Goal: Task Accomplishment & Management: Manage account settings

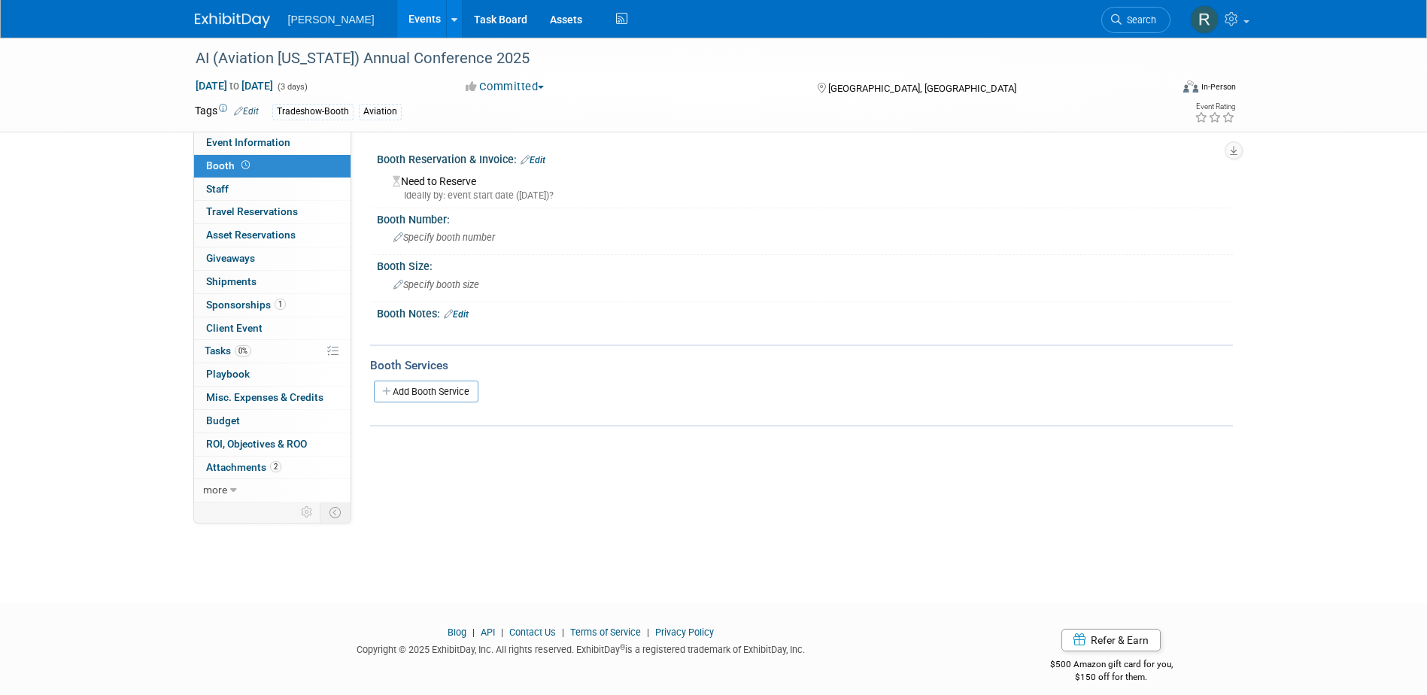
click at [535, 159] on link "Edit" at bounding box center [532, 160] width 25 height 11
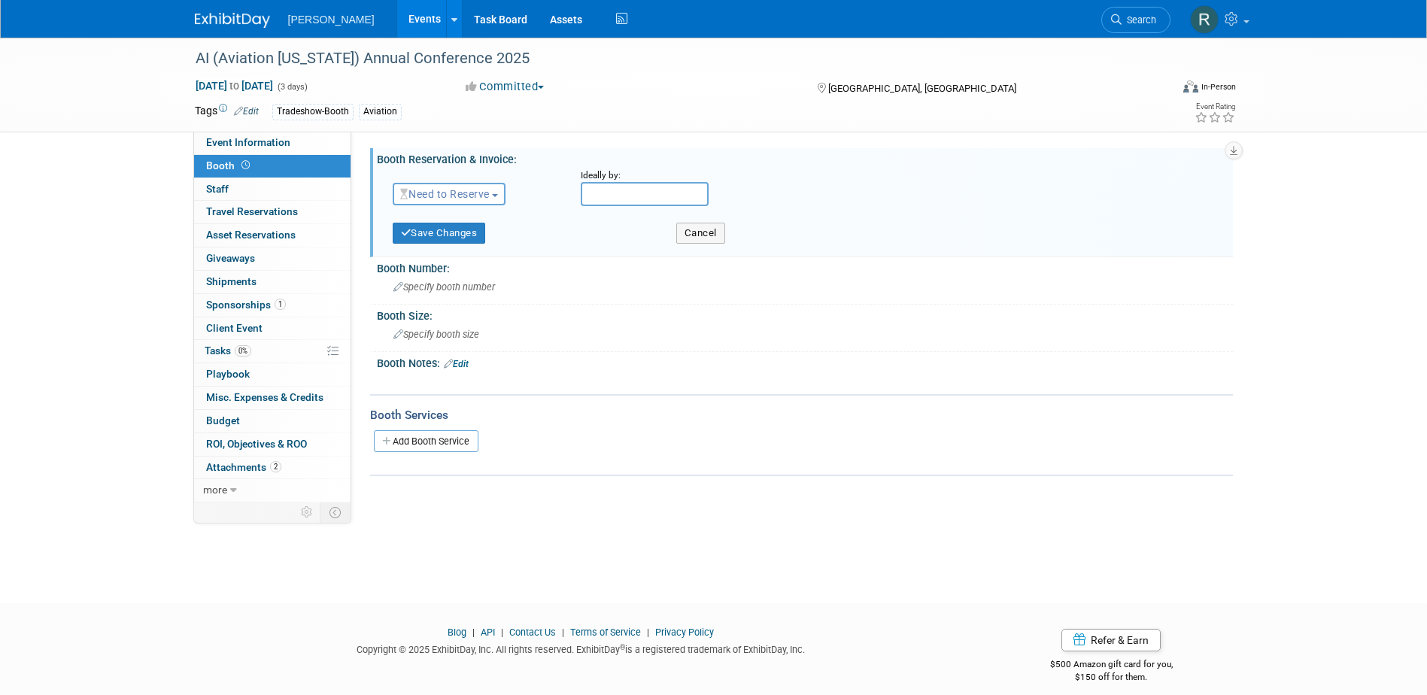
click at [432, 197] on span "Need to Reserve" at bounding box center [444, 194] width 89 height 12
click at [444, 244] on link "Reserved" at bounding box center [473, 240] width 161 height 21
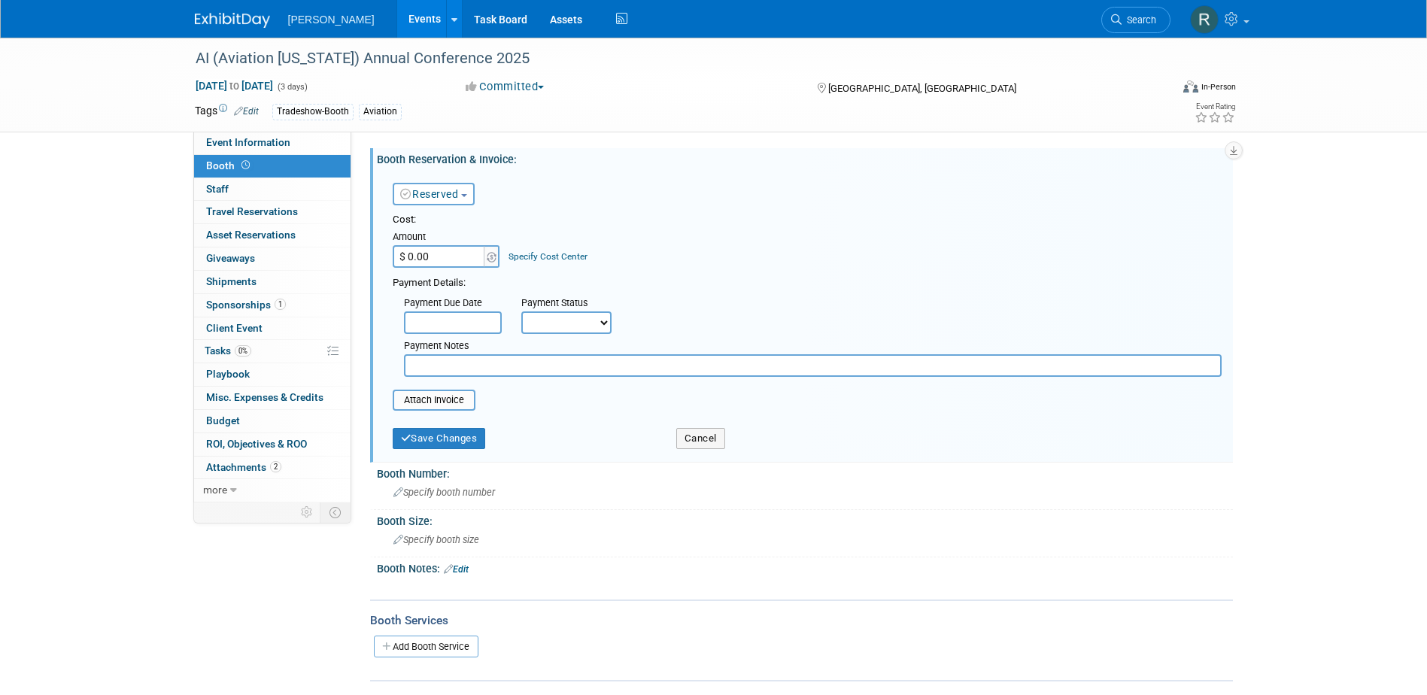
click at [441, 325] on input "text" at bounding box center [453, 322] width 98 height 23
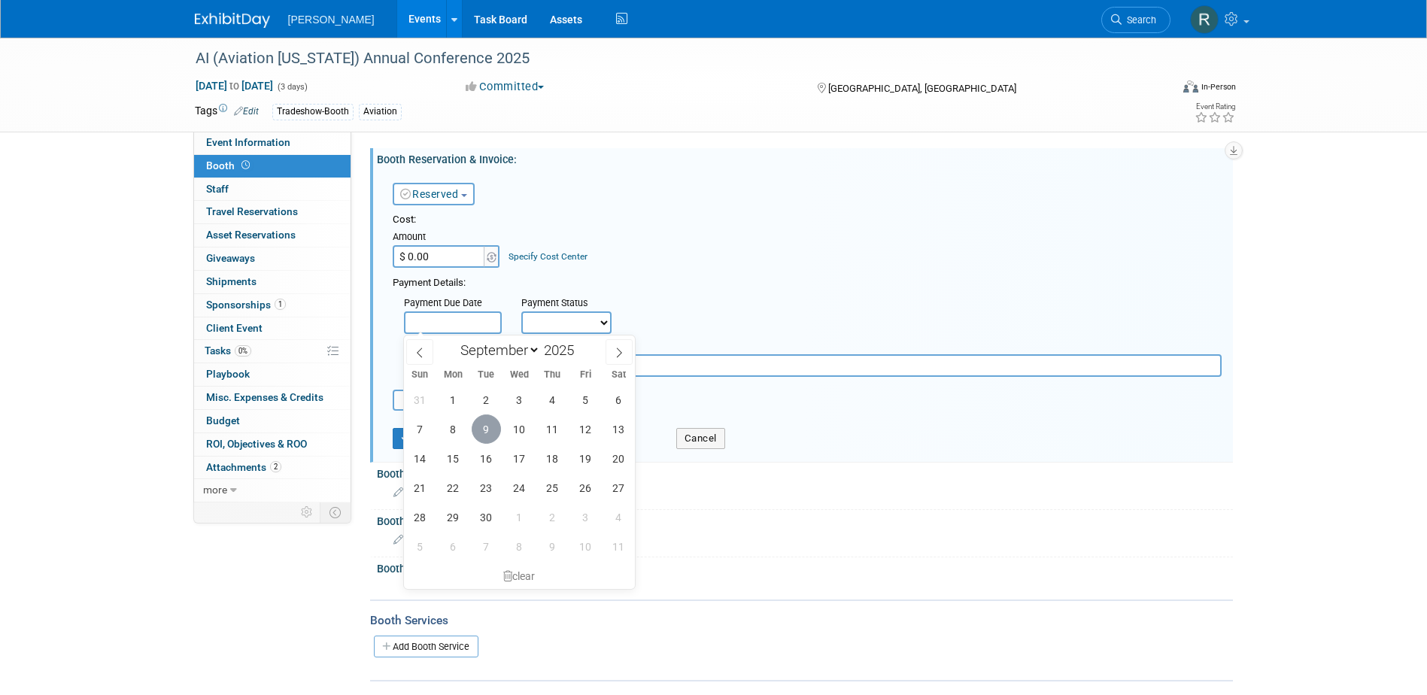
click at [492, 432] on span "9" at bounding box center [486, 428] width 29 height 29
type input "Sep 9, 2025"
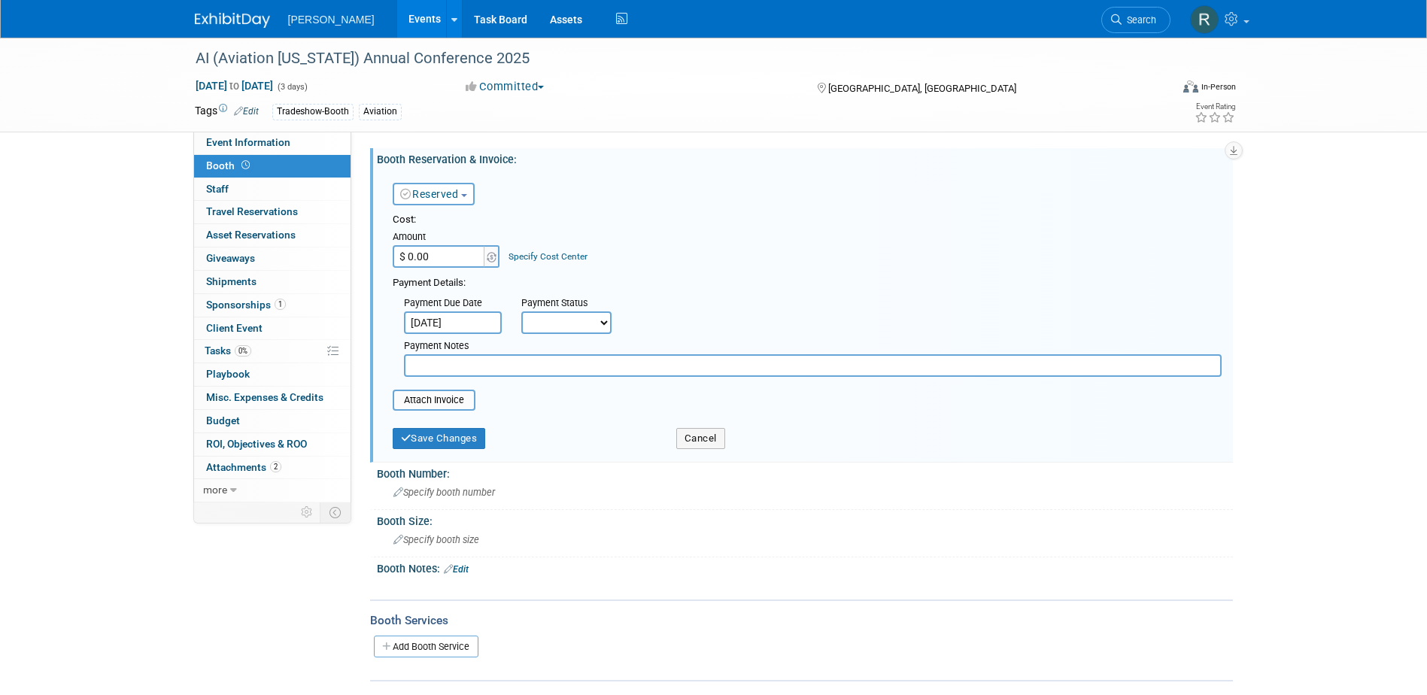
drag, startPoint x: 557, startPoint y: 323, endPoint x: 557, endPoint y: 335, distance: 12.0
click at [557, 324] on select "Not Paid Yet Partially Paid Paid in Full" at bounding box center [566, 322] width 90 height 23
select select "1"
click at [521, 311] on select "Not Paid Yet Partially Paid Paid in Full" at bounding box center [566, 322] width 90 height 23
click at [547, 370] on input "text" at bounding box center [812, 365] width 817 height 23
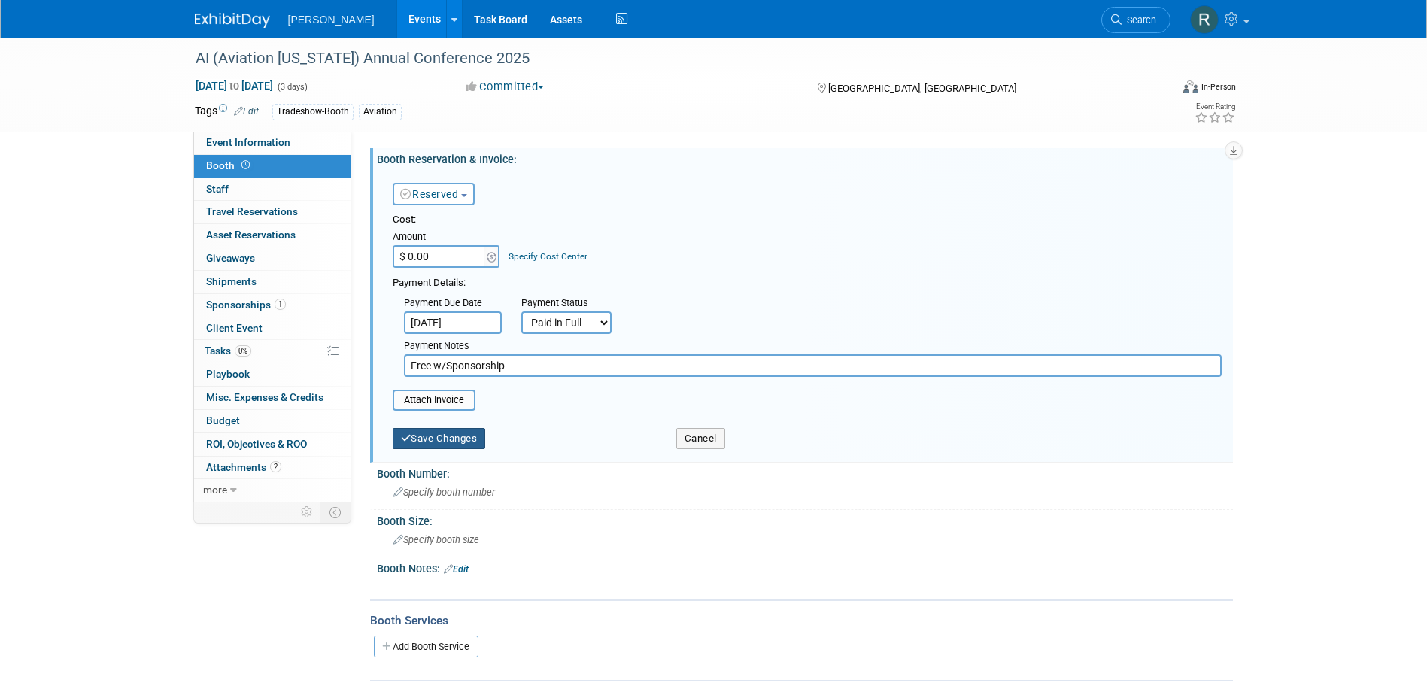
type input "Free w/Sponsorship"
click at [459, 435] on button "Save Changes" at bounding box center [439, 438] width 93 height 21
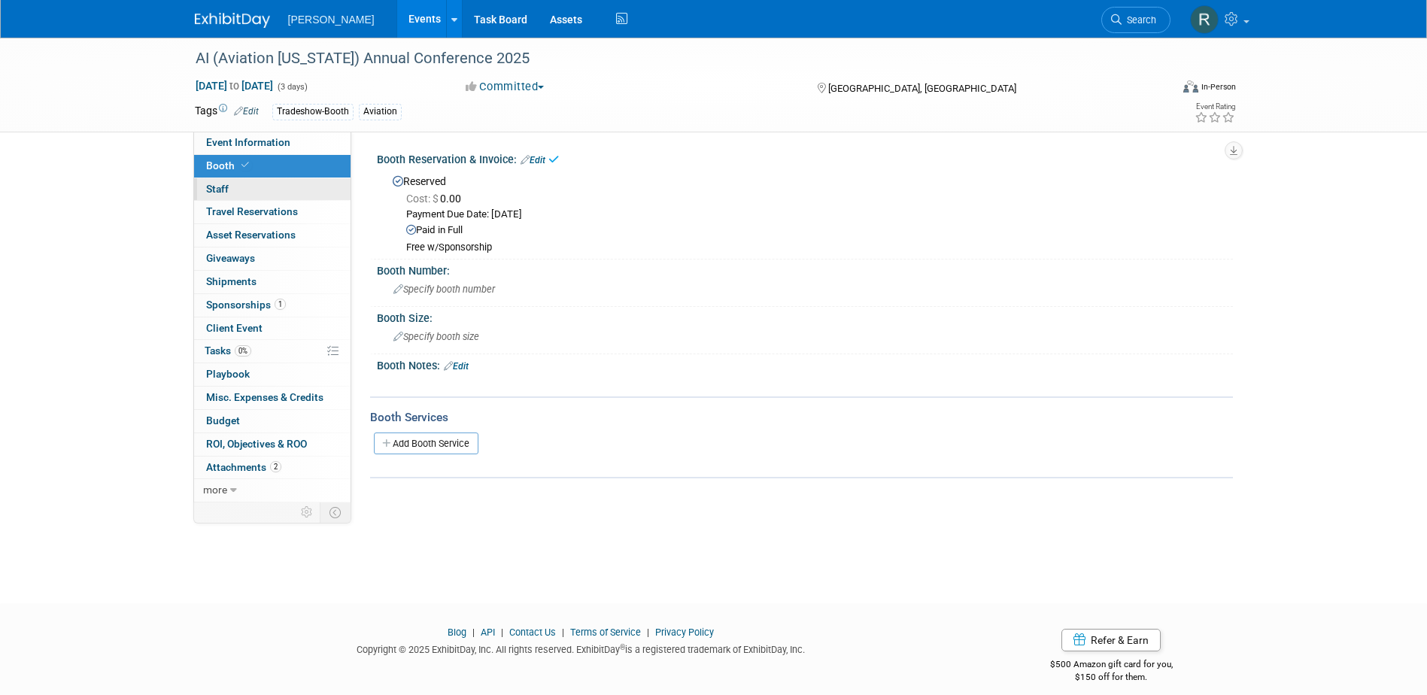
click at [259, 191] on link "0 Staff 0" at bounding box center [272, 189] width 156 height 23
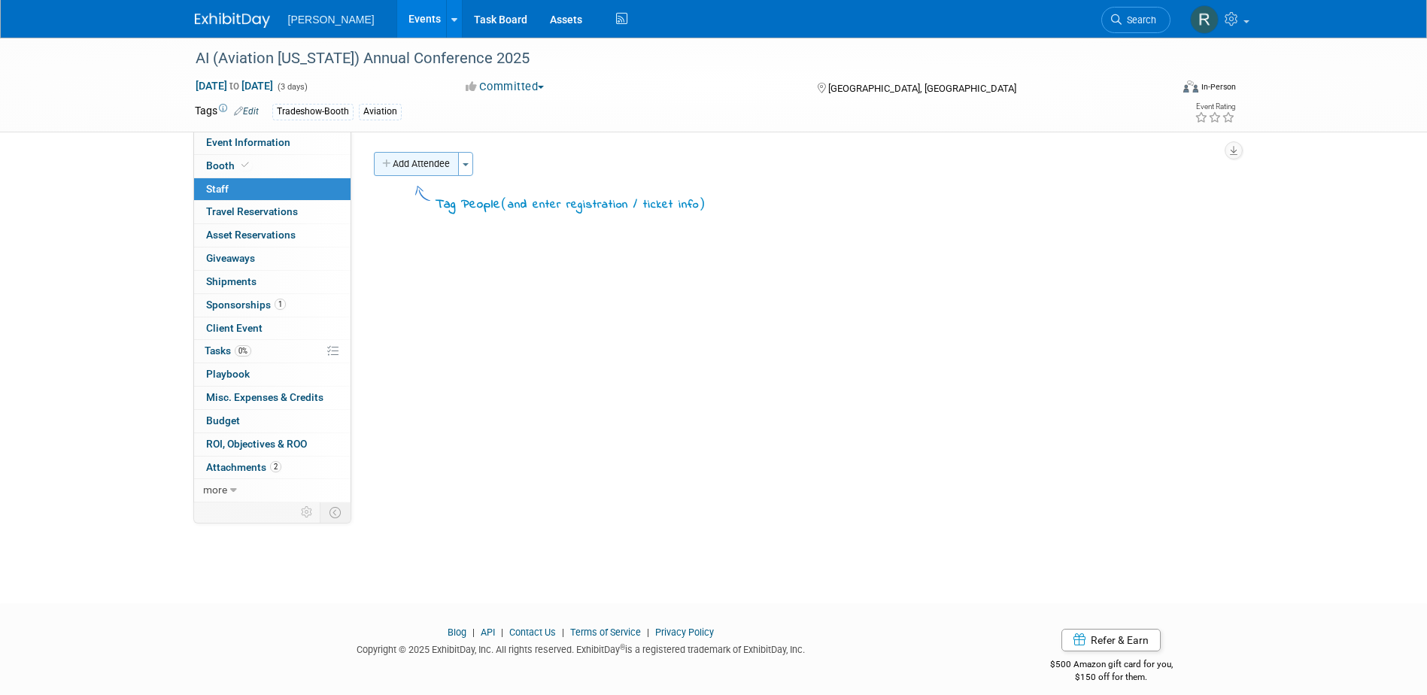
click at [432, 167] on button "Add Attendee" at bounding box center [416, 164] width 85 height 24
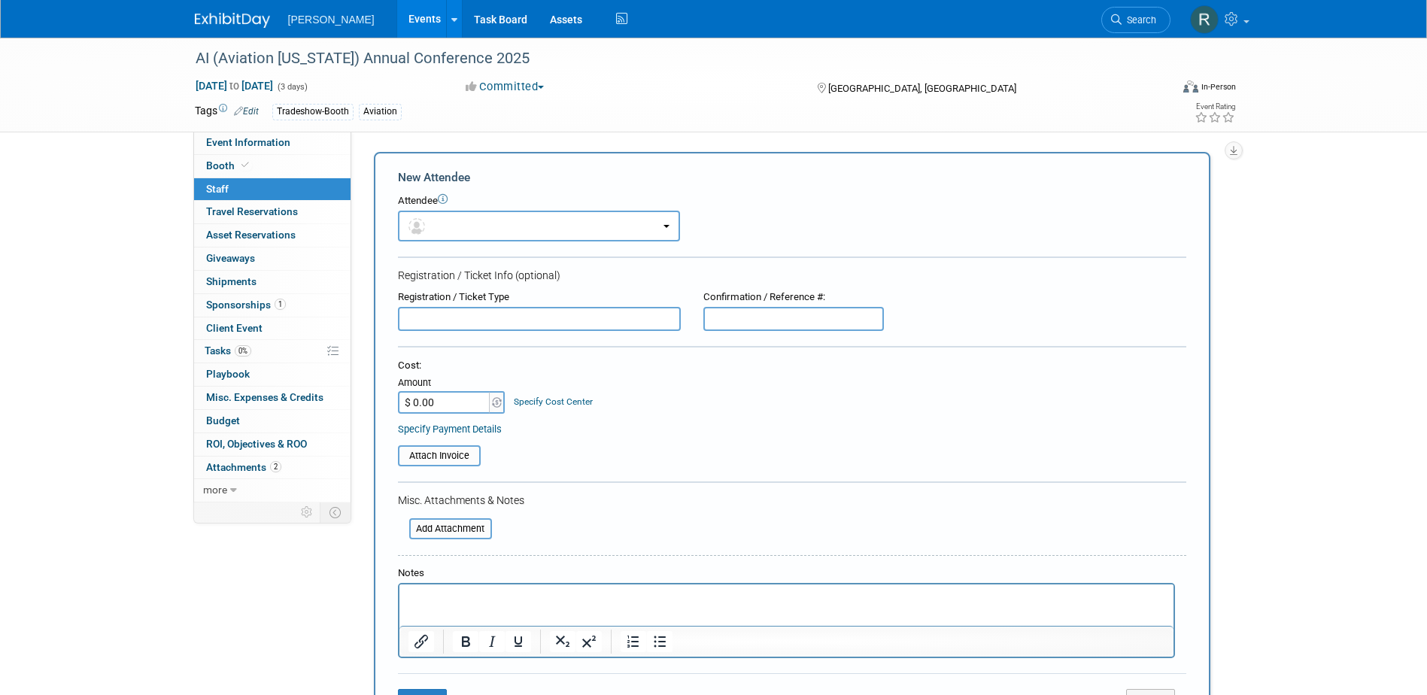
click at [449, 603] on p "Rich Text Area. Press ALT-0 for help." at bounding box center [786, 597] width 757 height 15
click at [517, 325] on input "text" at bounding box center [539, 319] width 283 height 24
type input "F"
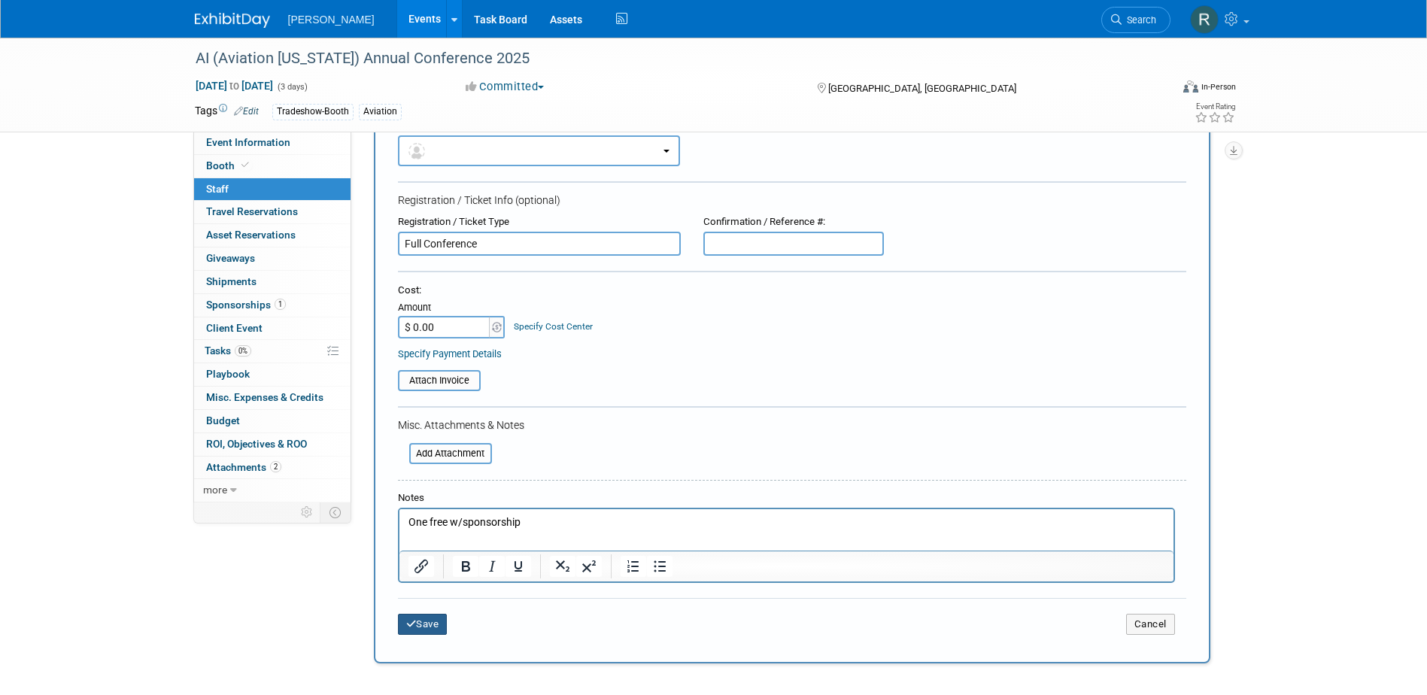
type input "Full Conference"
click at [427, 626] on button "Save" at bounding box center [423, 624] width 50 height 21
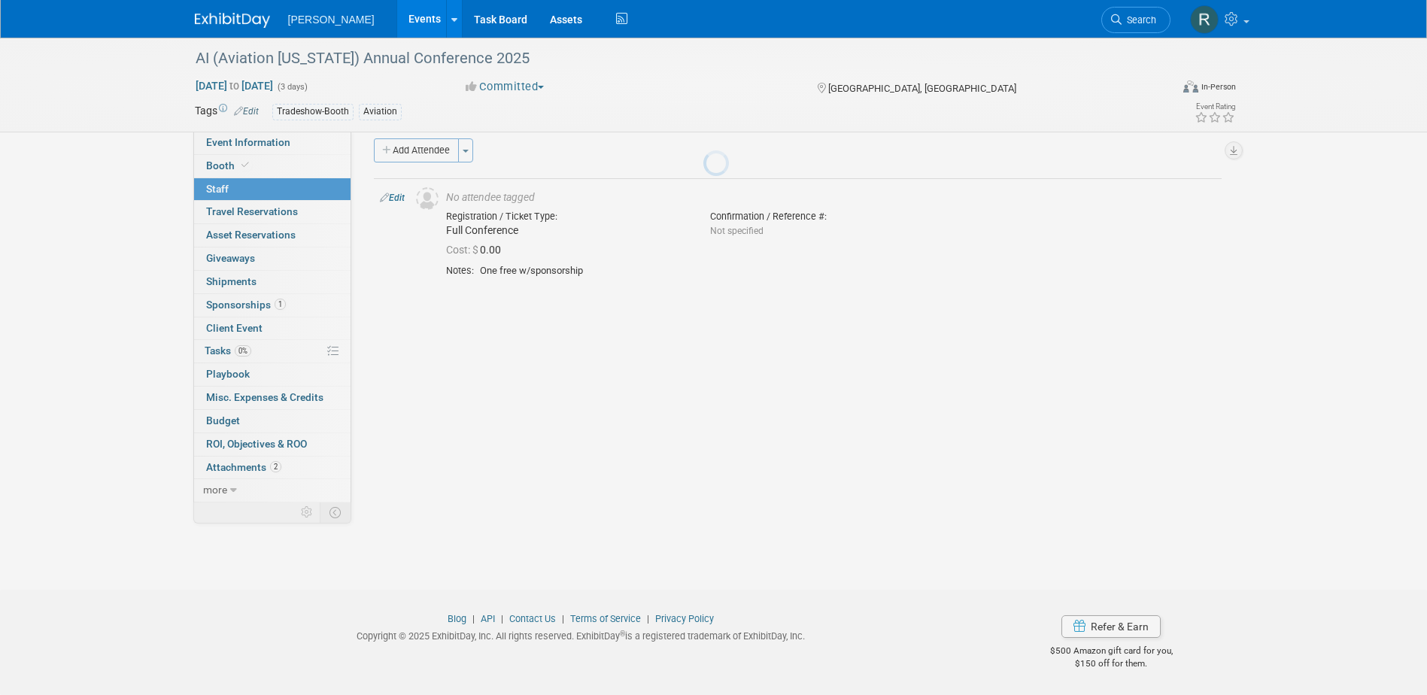
scroll to position [14, 0]
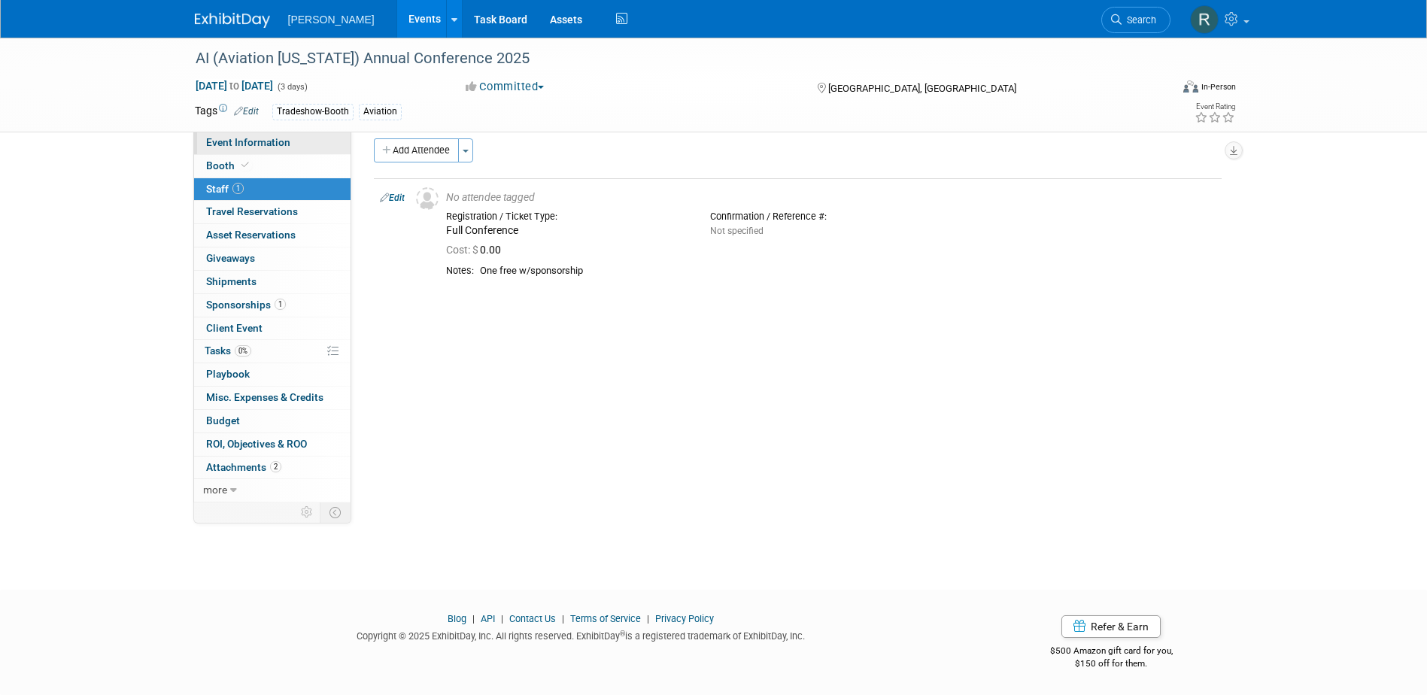
click at [293, 141] on link "Event Information" at bounding box center [272, 143] width 156 height 23
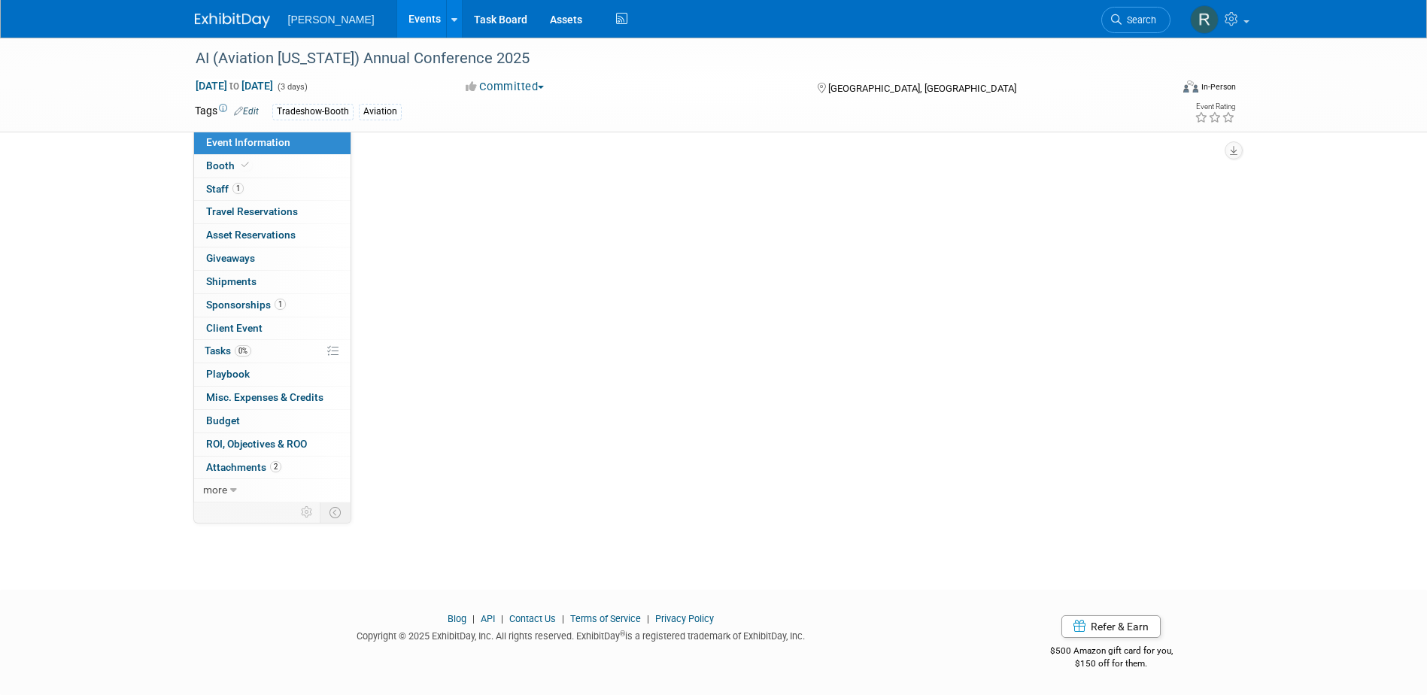
scroll to position [0, 0]
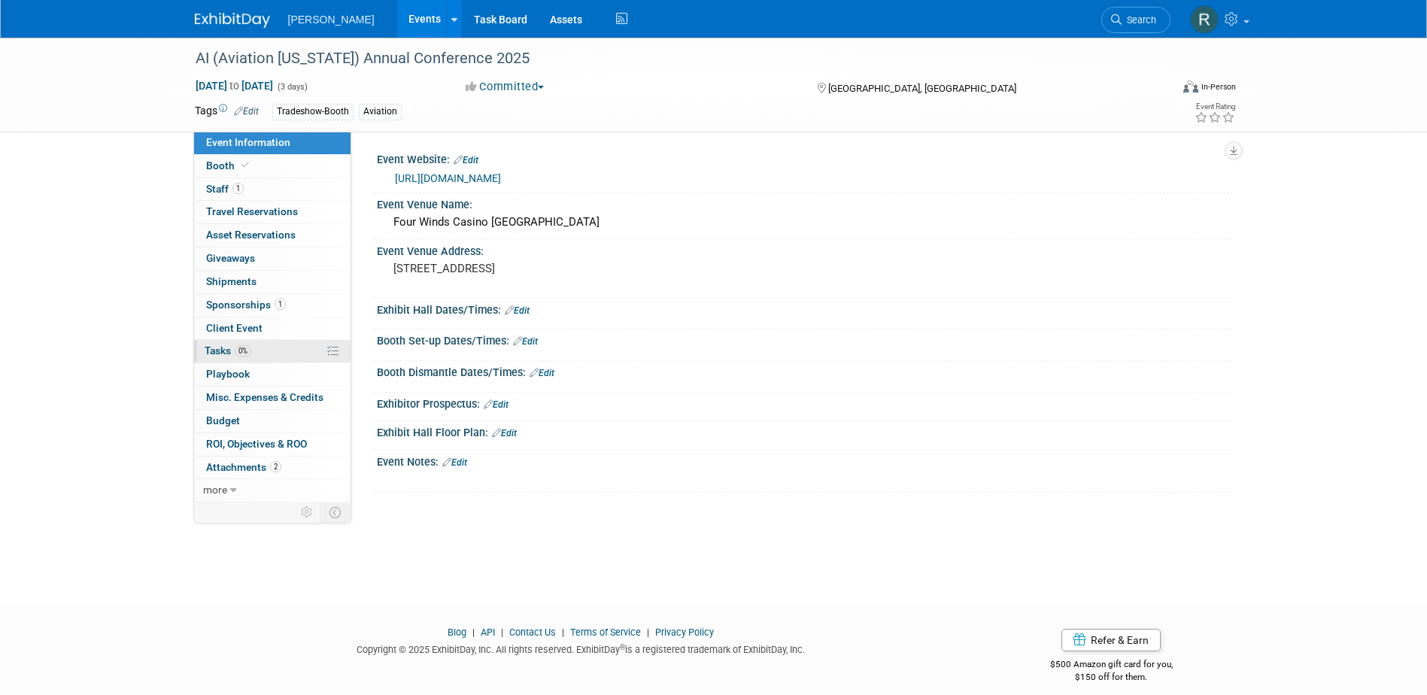
click at [243, 350] on span "0%" at bounding box center [243, 350] width 17 height 11
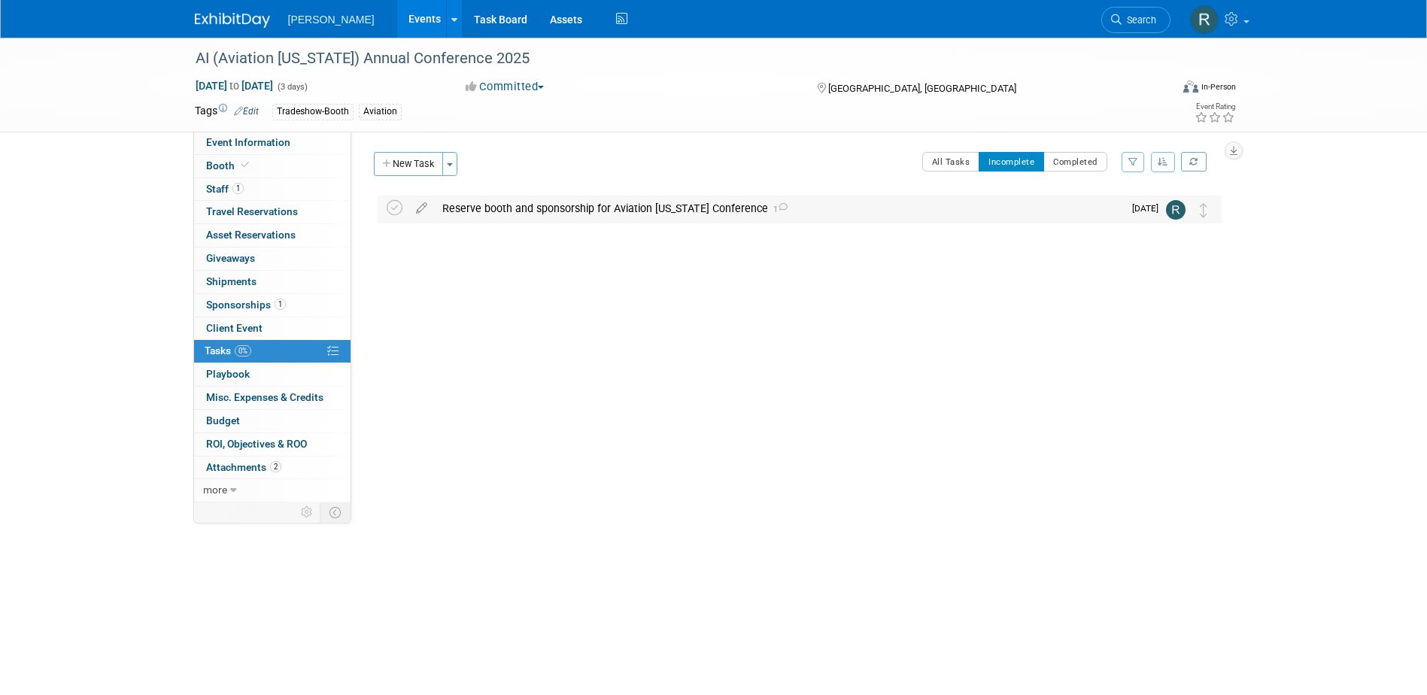
click at [505, 208] on div "Reserve booth and sponsorship for Aviation Indiana Conference 1" at bounding box center [779, 209] width 688 height 26
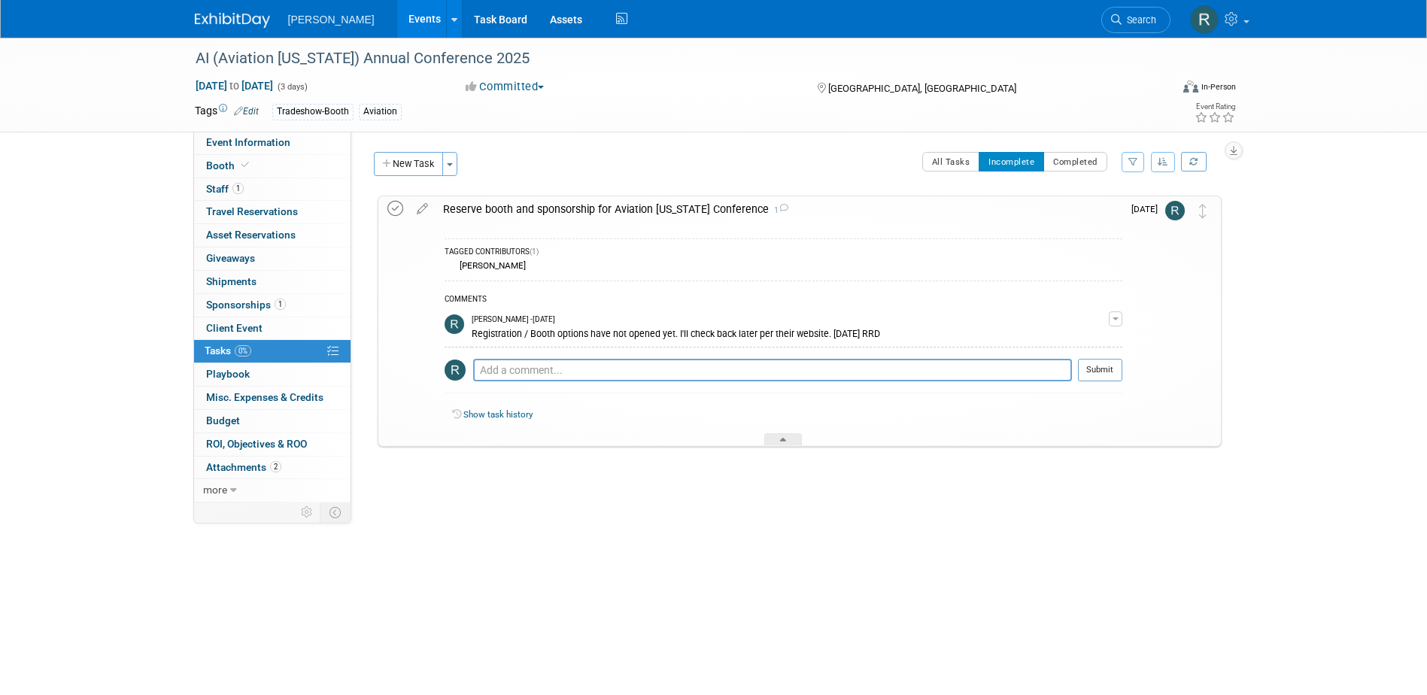
click at [393, 210] on icon at bounding box center [395, 209] width 16 height 16
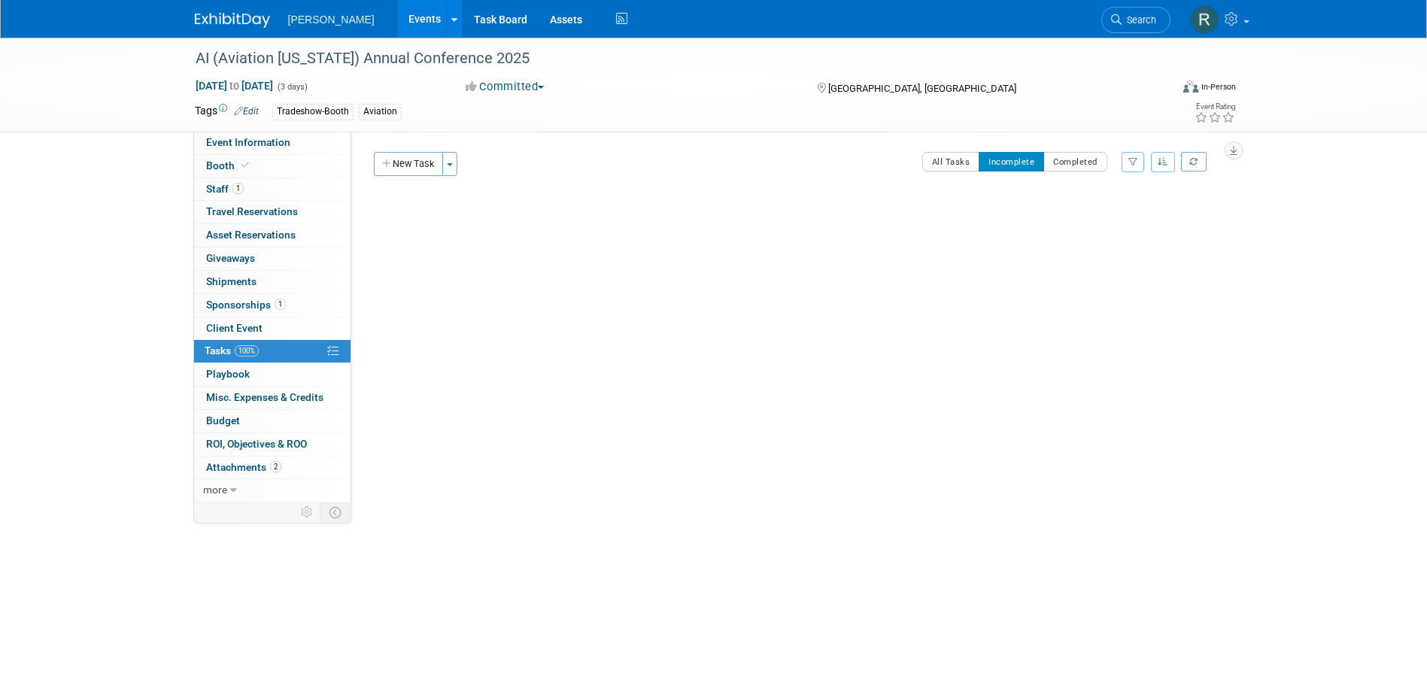
drag, startPoint x: 1152, startPoint y: 18, endPoint x: 1133, endPoint y: 18, distance: 19.6
click at [1151, 18] on span "Search" at bounding box center [1138, 19] width 35 height 11
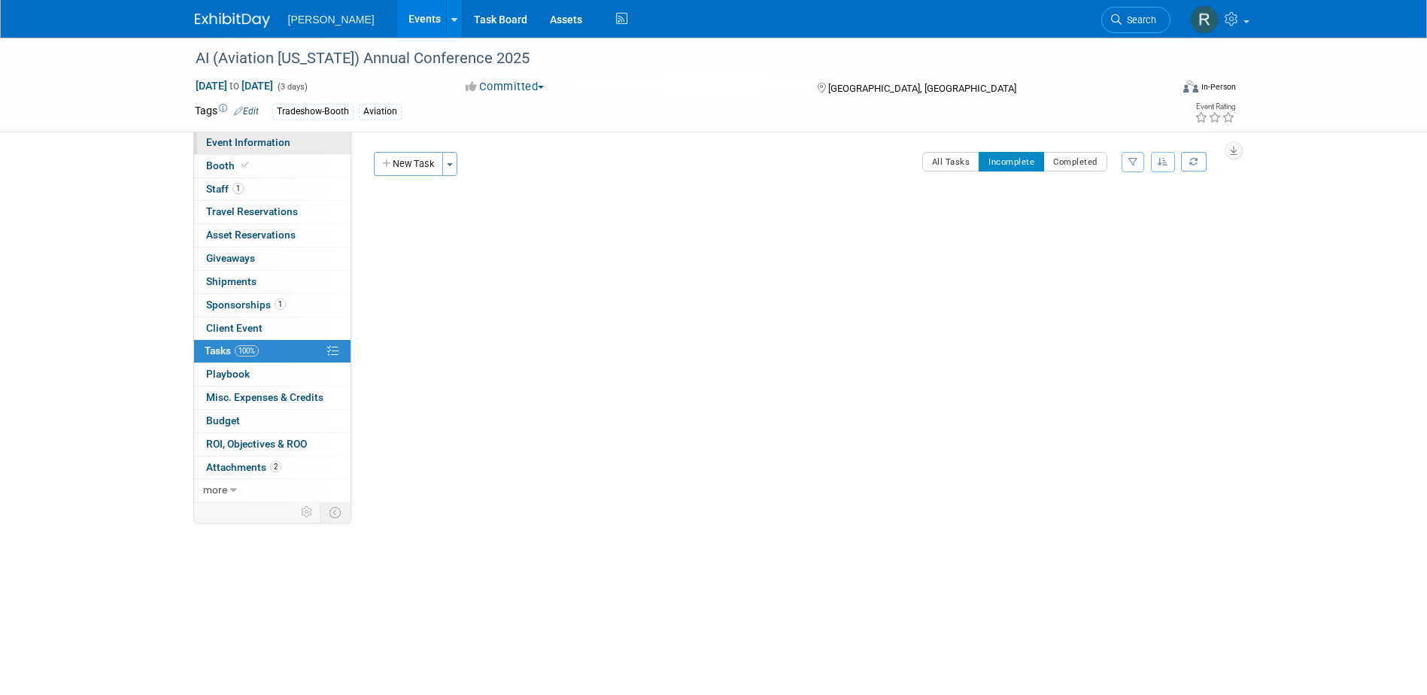
click at [261, 141] on span "Event Information" at bounding box center [248, 142] width 84 height 12
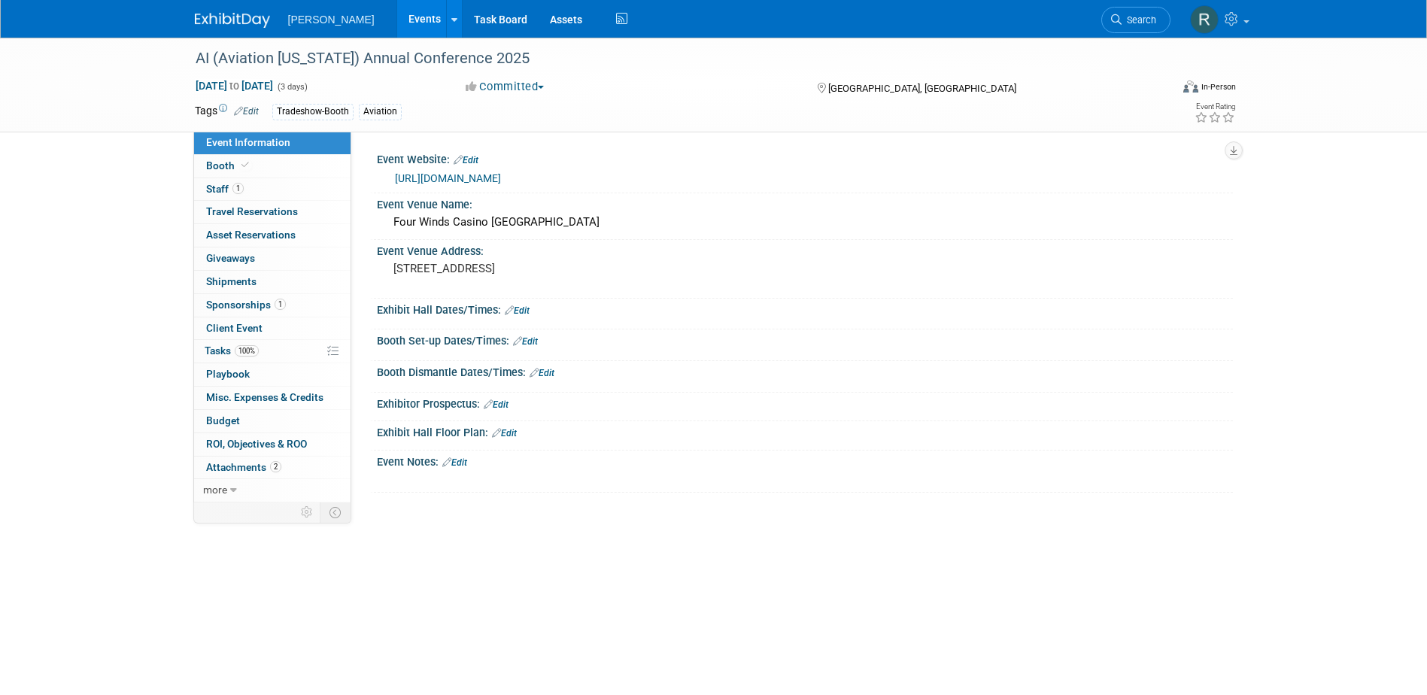
click at [475, 176] on link "https://www.aviationindiana.com/" at bounding box center [448, 178] width 106 height 12
drag, startPoint x: 1149, startPoint y: 8, endPoint x: 1124, endPoint y: 20, distance: 27.6
click at [1147, 9] on link "Search" at bounding box center [1135, 20] width 69 height 26
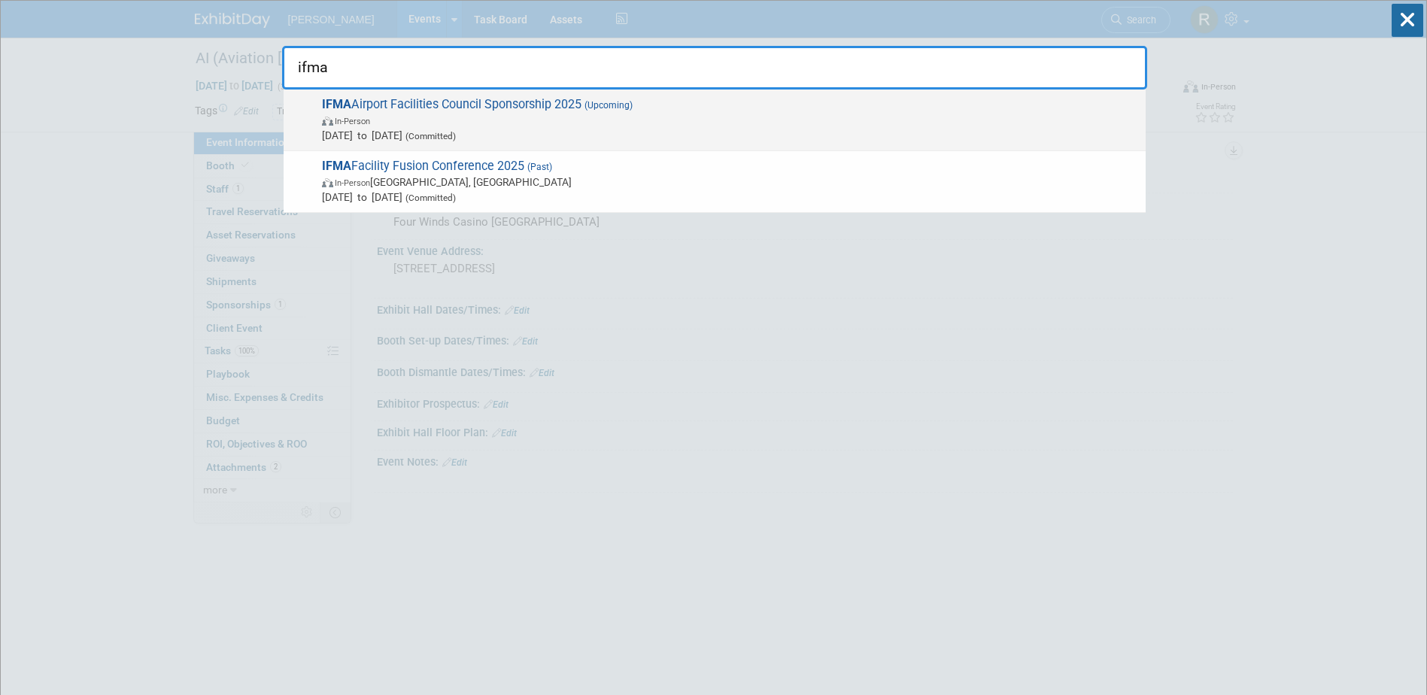
type input "ifma"
click at [444, 110] on span "IFMA Airport Facilities Council Sponsorship 2025 (Upcoming) In-Person Oct 1, 20…" at bounding box center [727, 120] width 820 height 46
